Goal: Transaction & Acquisition: Purchase product/service

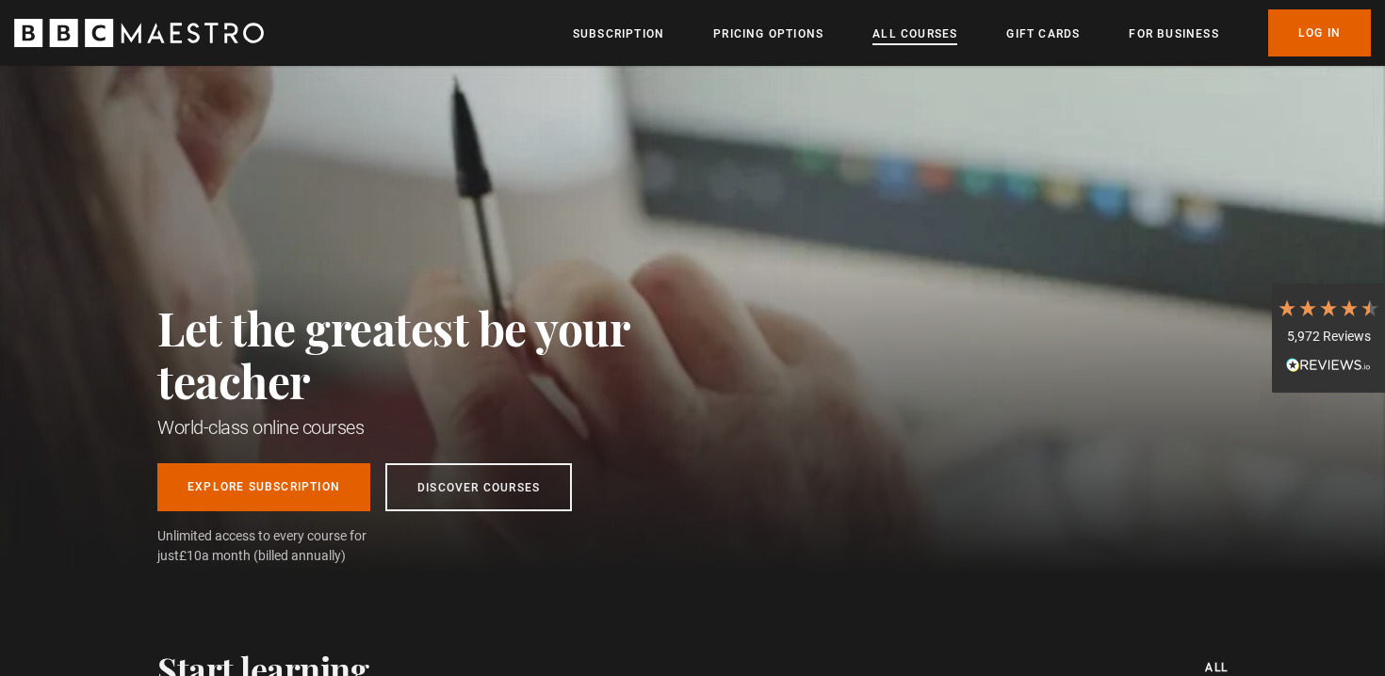
click at [919, 40] on link "All Courses" at bounding box center [914, 33] width 85 height 19
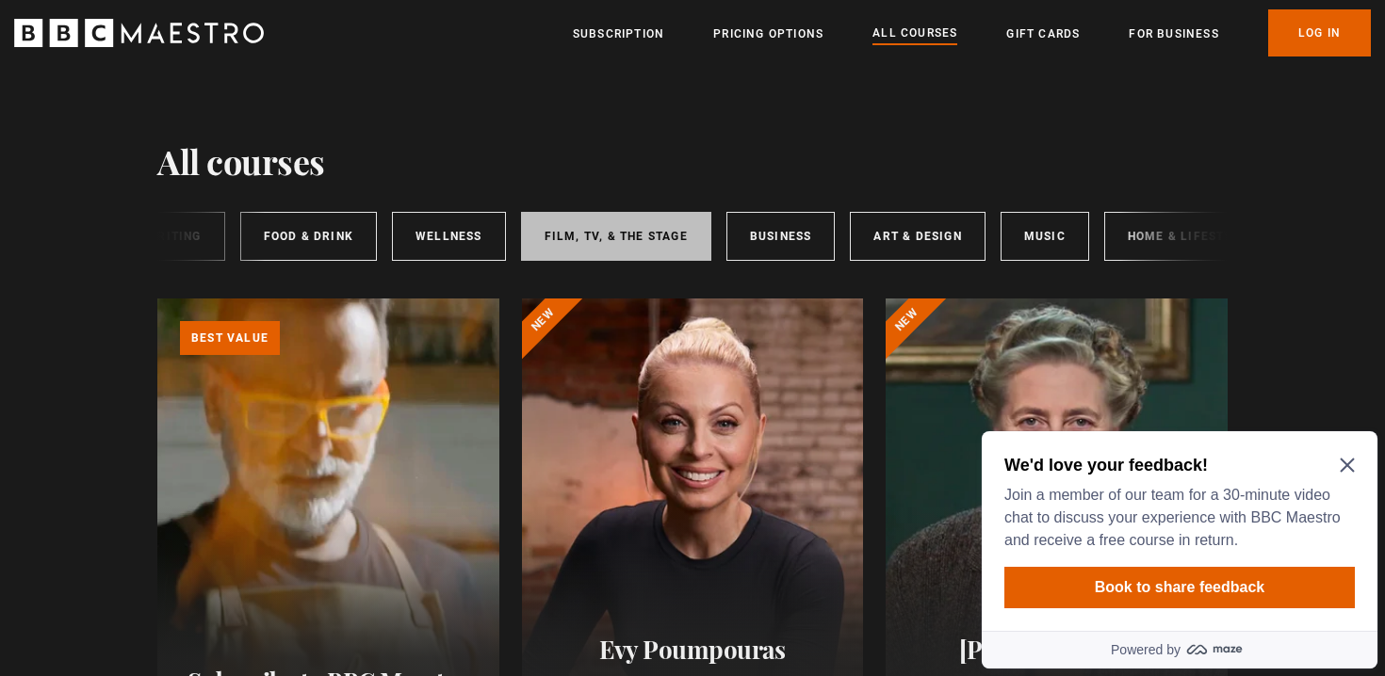
scroll to position [0, 236]
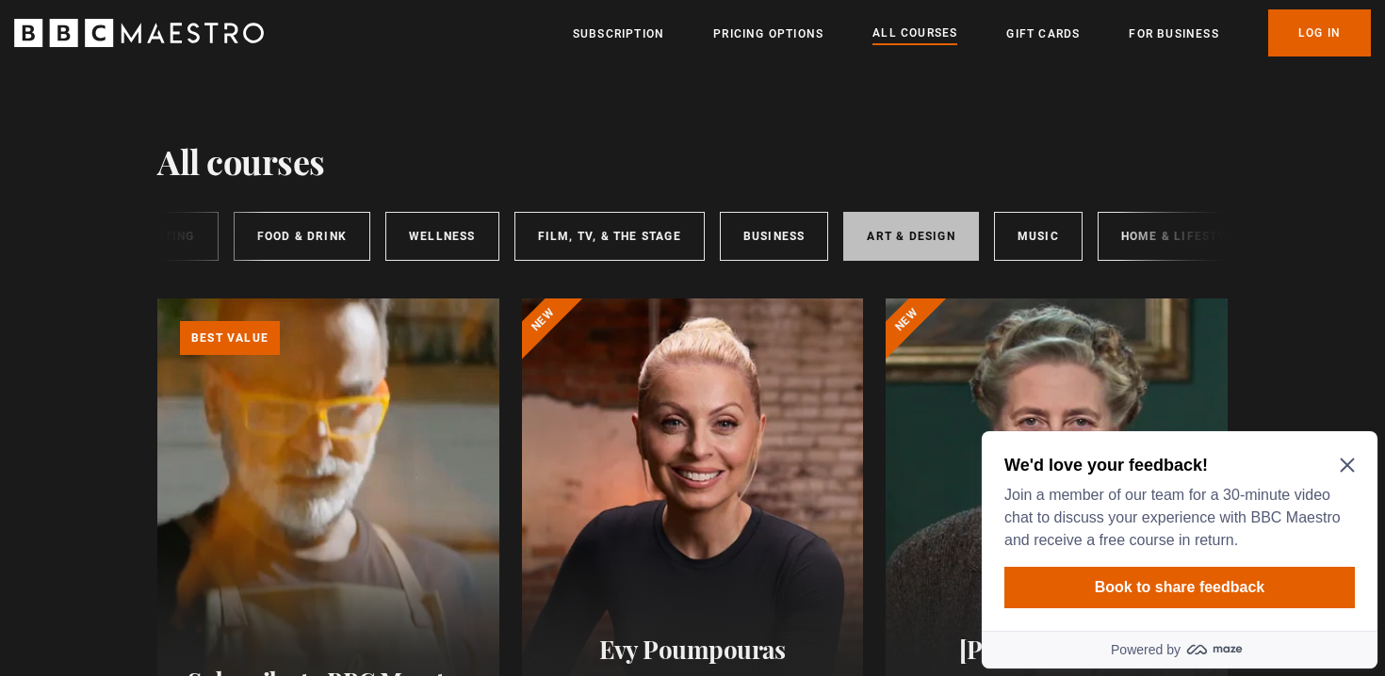
click at [845, 218] on link "Art & Design" at bounding box center [910, 236] width 135 height 49
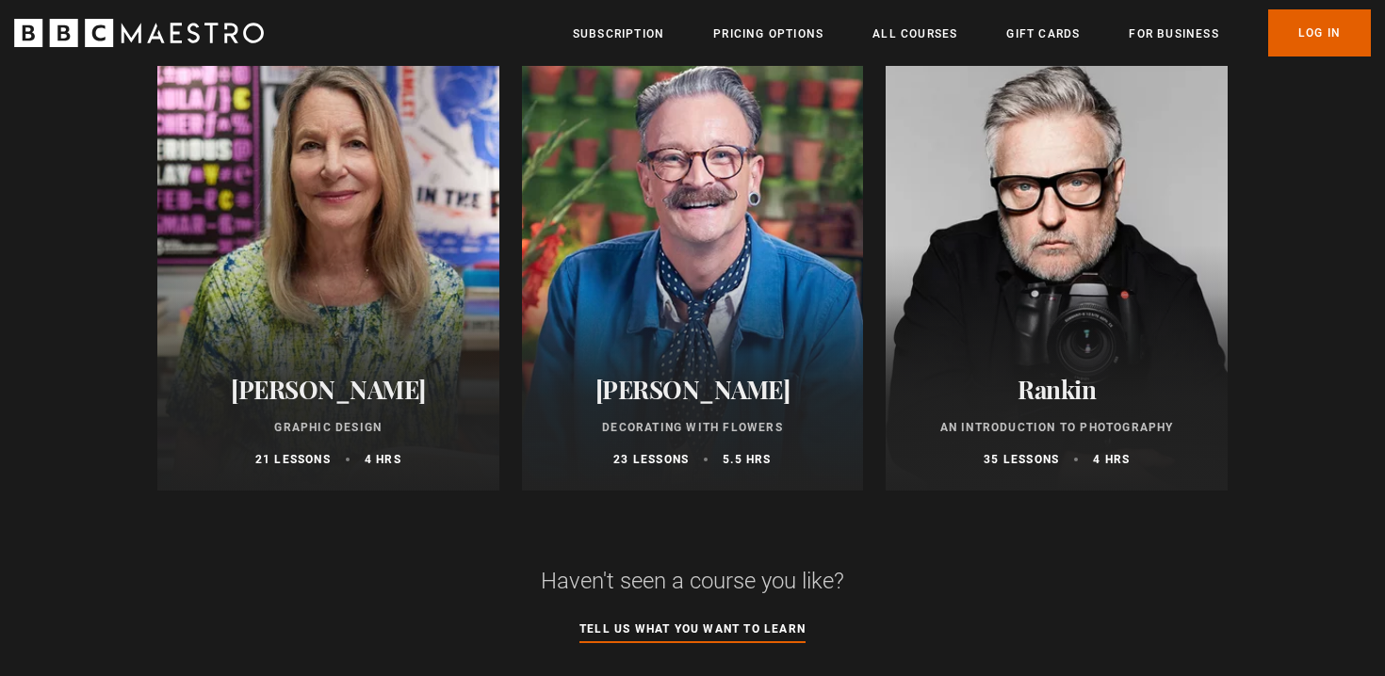
scroll to position [740, 0]
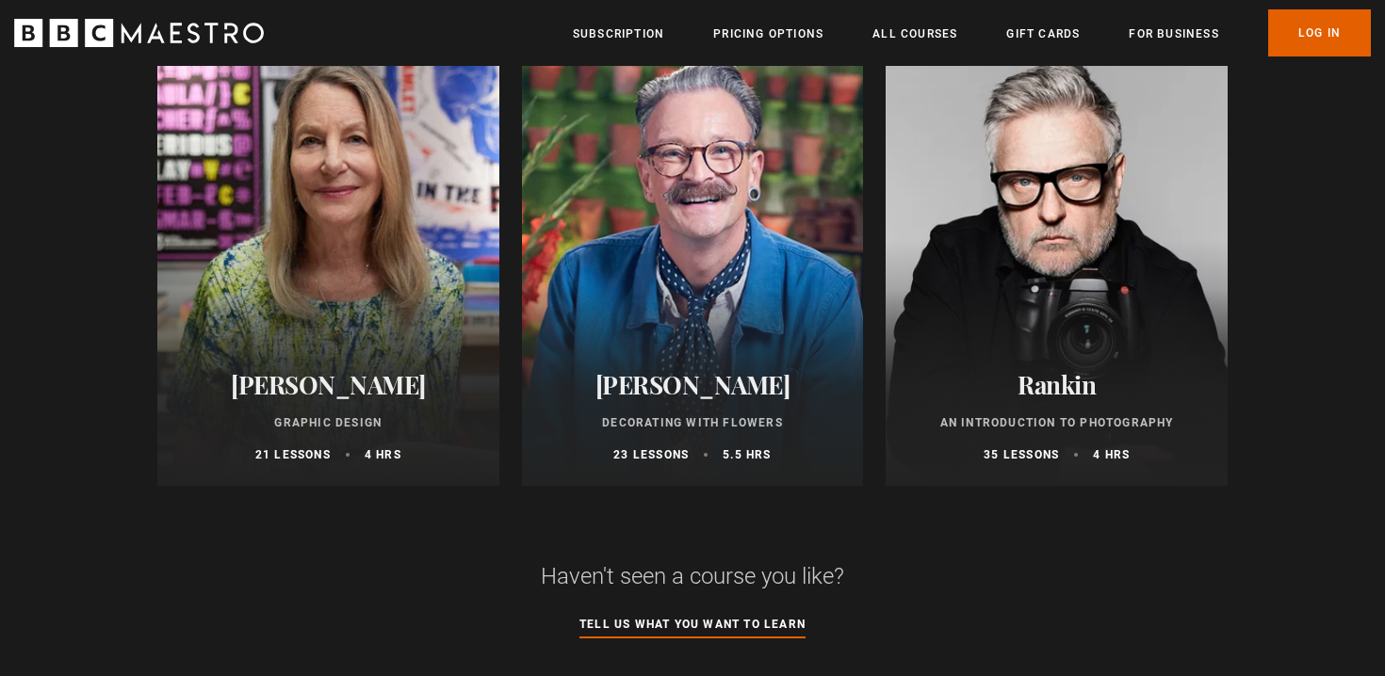
click at [395, 265] on div at bounding box center [328, 260] width 342 height 452
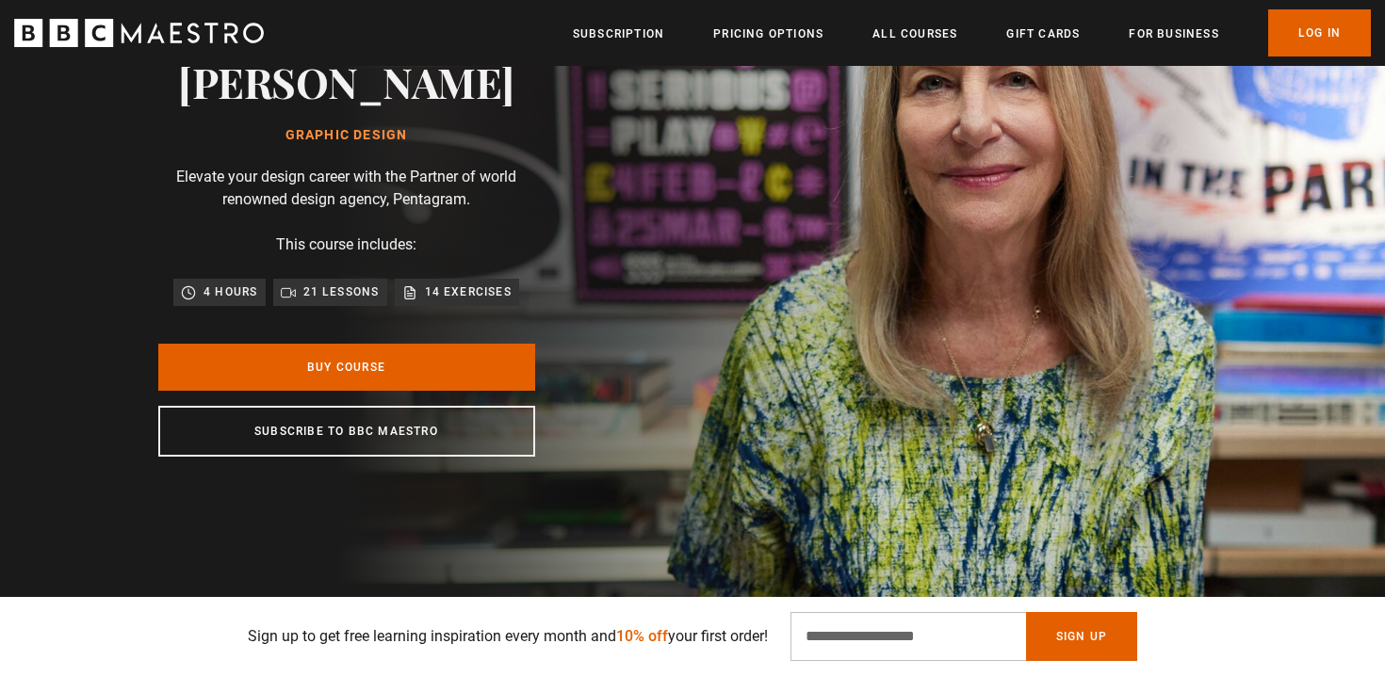
scroll to position [149, 0]
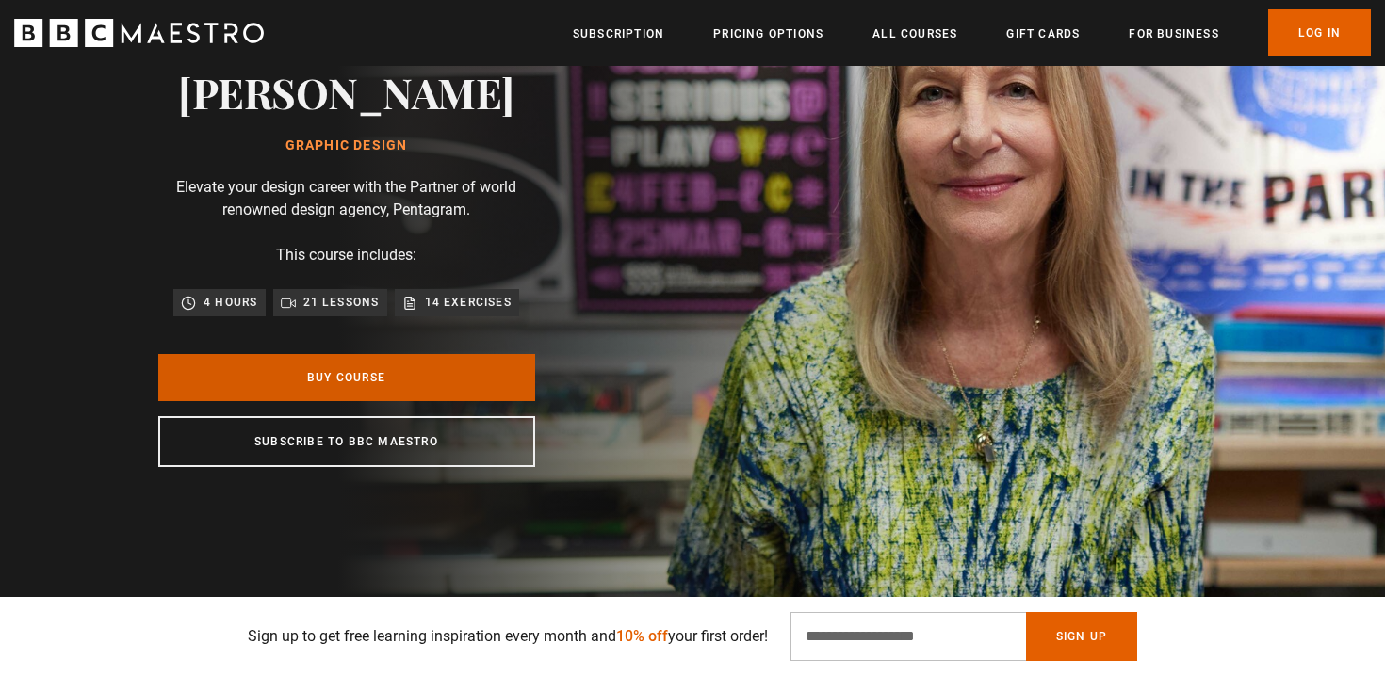
click at [259, 374] on link "Buy Course" at bounding box center [346, 377] width 377 height 47
